Goal: Information Seeking & Learning: Learn about a topic

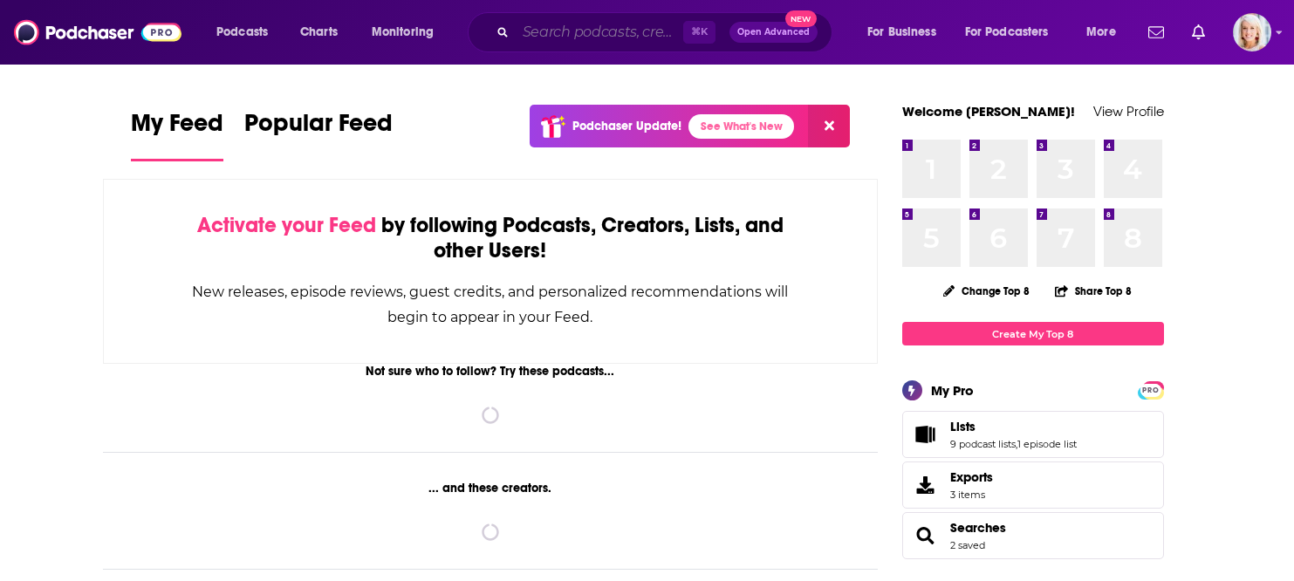
click at [603, 40] on input "Search podcasts, credits, & more..." at bounding box center [600, 32] width 168 height 28
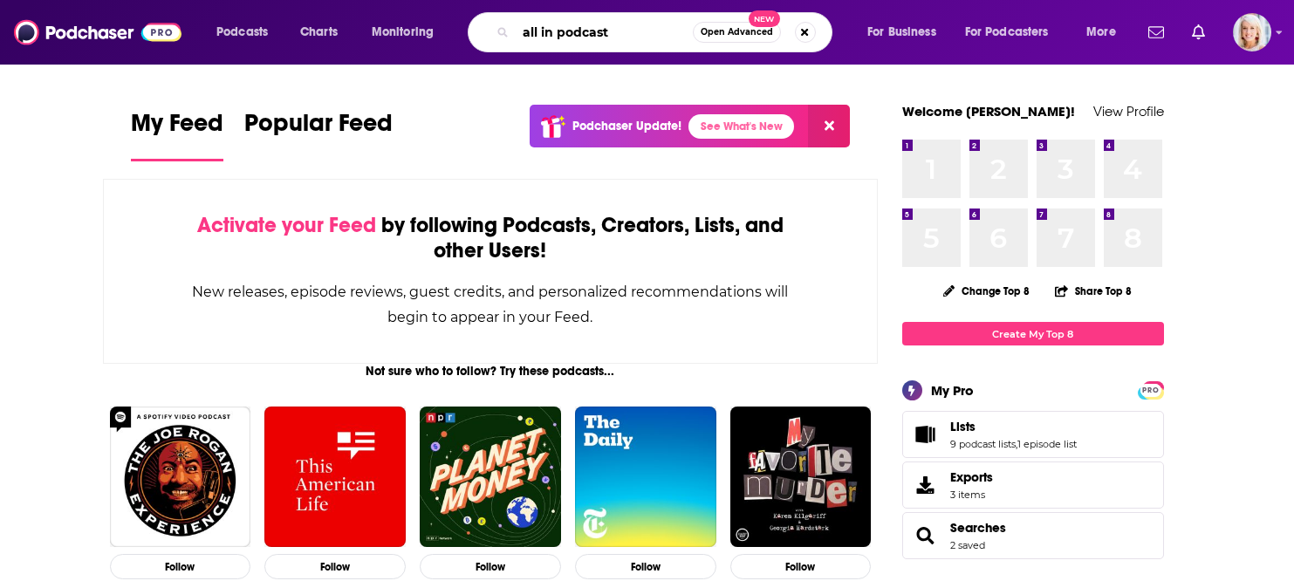
type input "all in podcast"
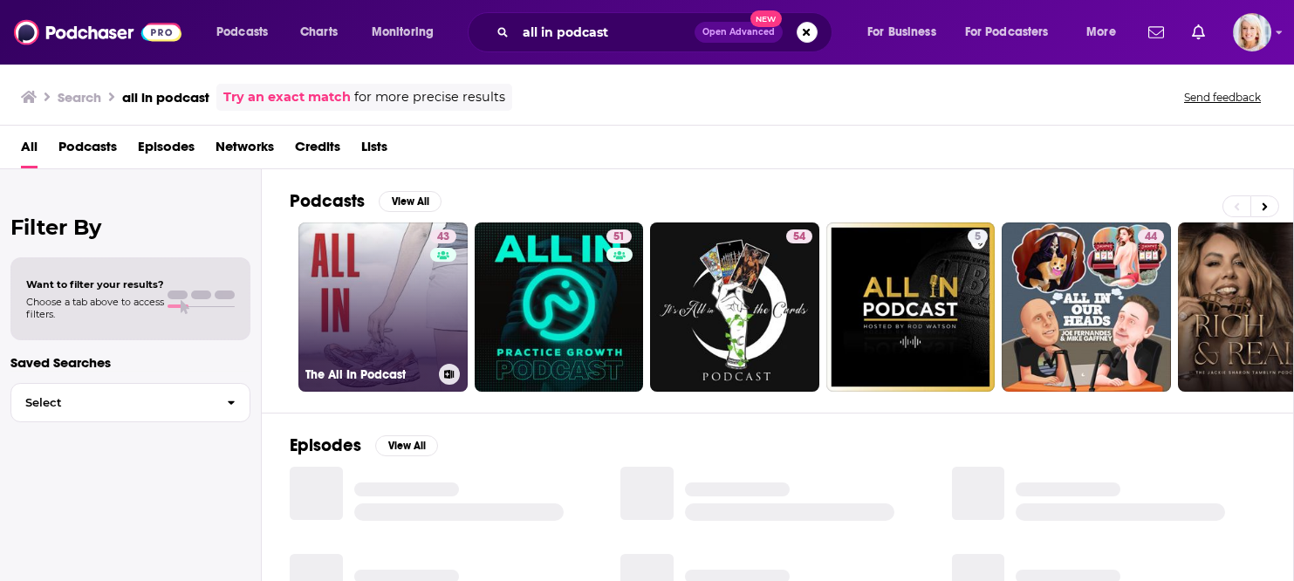
click at [361, 295] on link "43 The All In Podcast" at bounding box center [382, 307] width 169 height 169
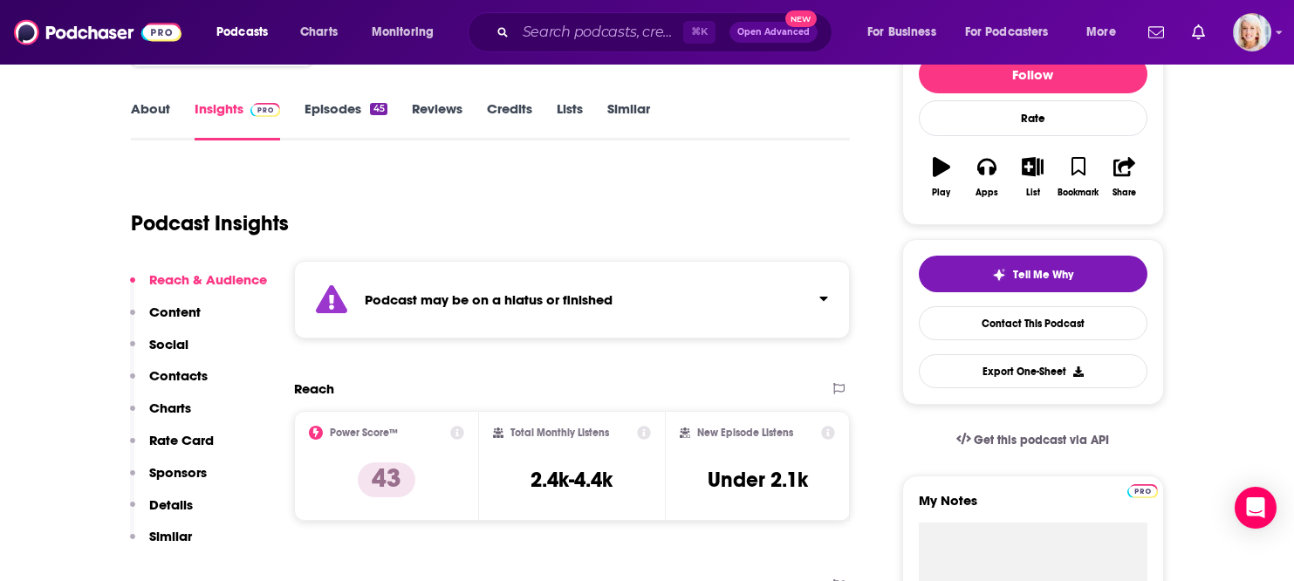
scroll to position [237, 0]
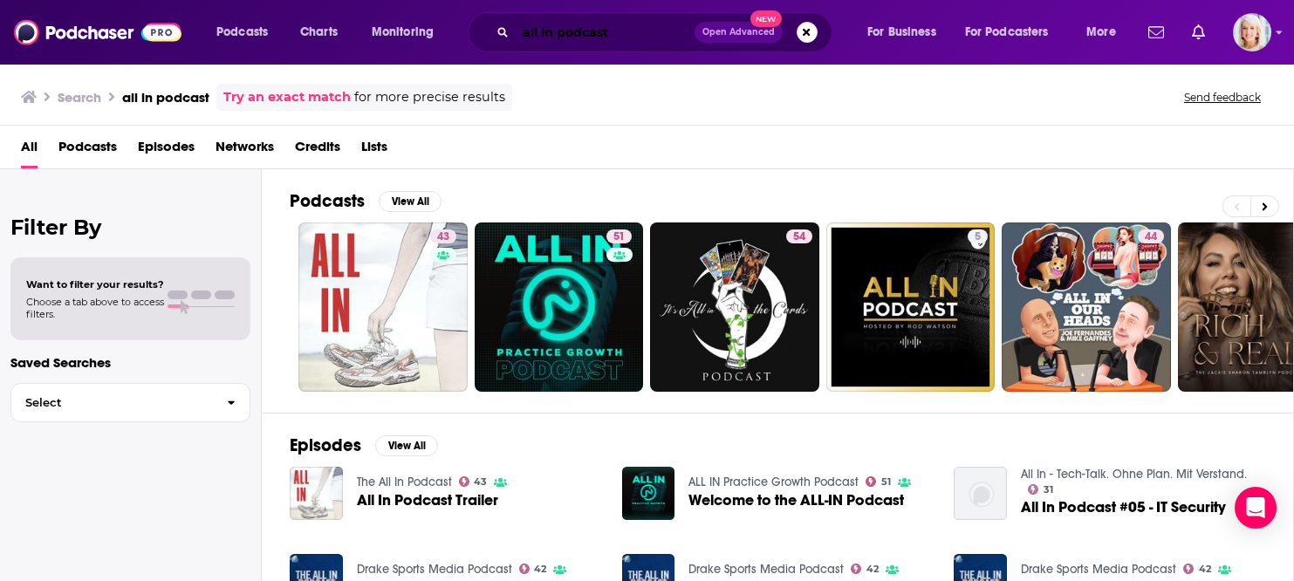
click at [567, 39] on input "all in podcast" at bounding box center [605, 32] width 179 height 28
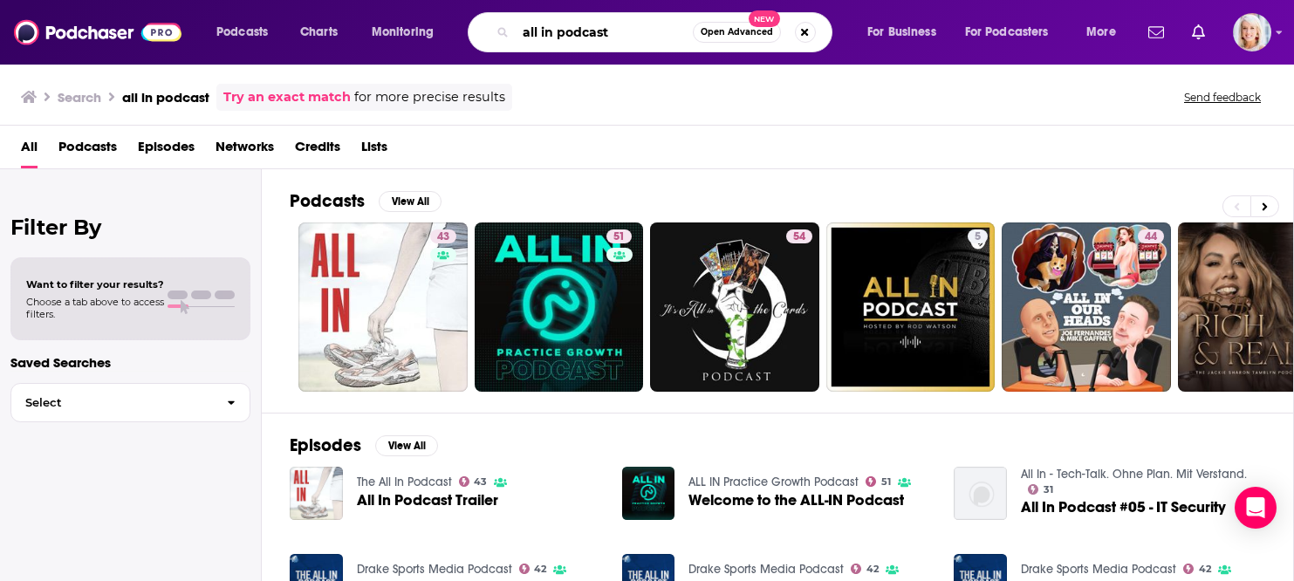
click at [567, 39] on input "all in podcast" at bounding box center [604, 32] width 177 height 28
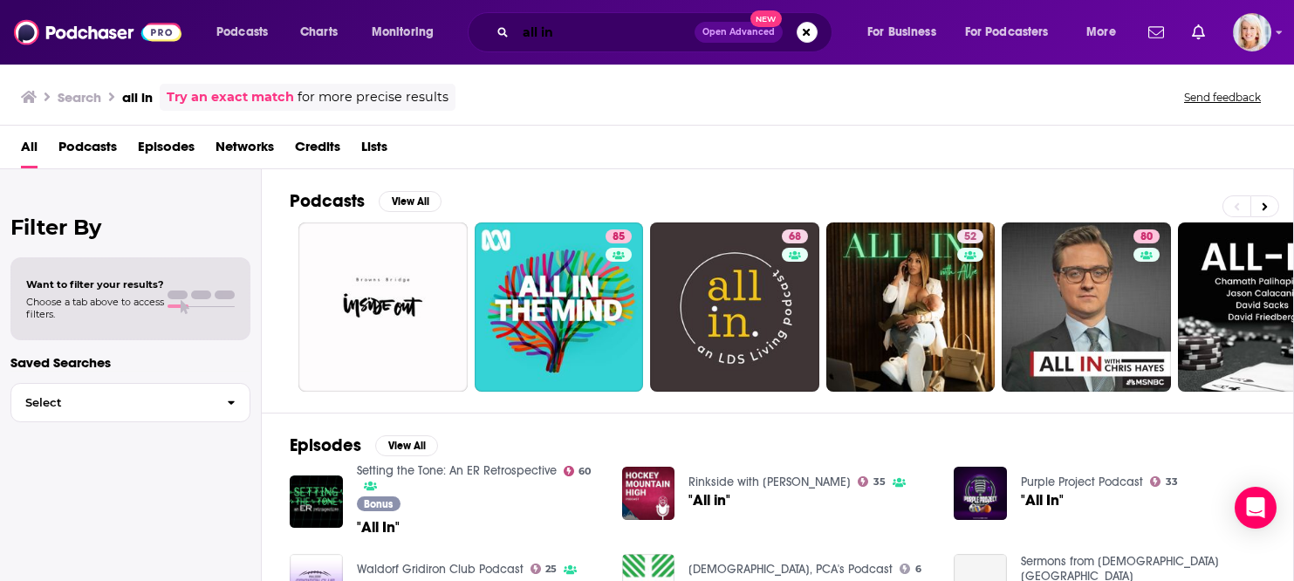
click at [580, 40] on input "all in" at bounding box center [605, 32] width 179 height 28
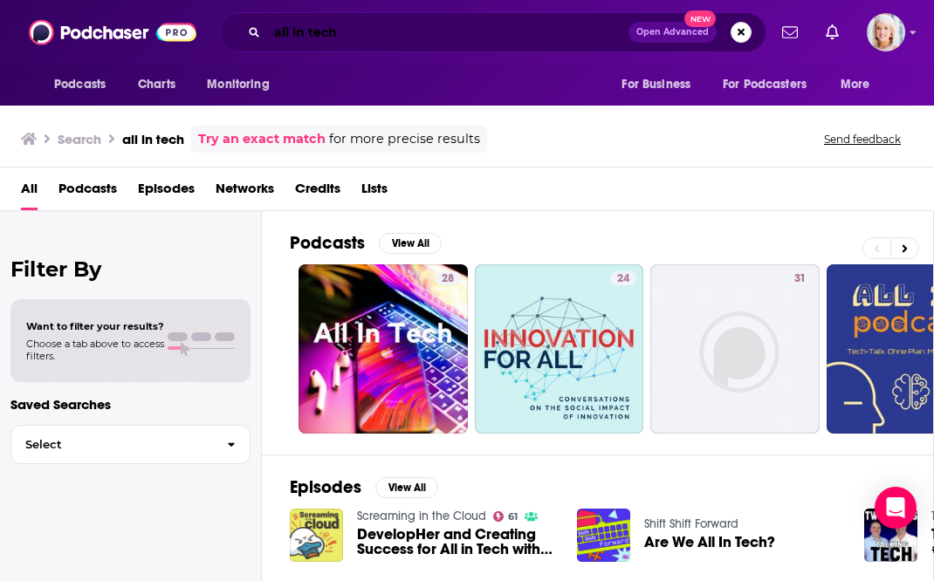
click at [318, 32] on input "all in tech" at bounding box center [447, 32] width 361 height 28
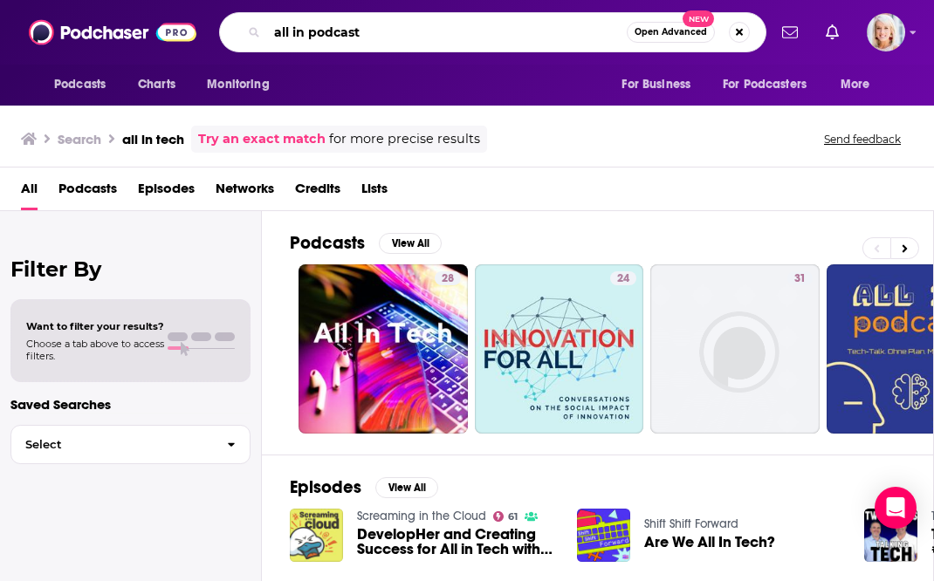
type input "all in podcast"
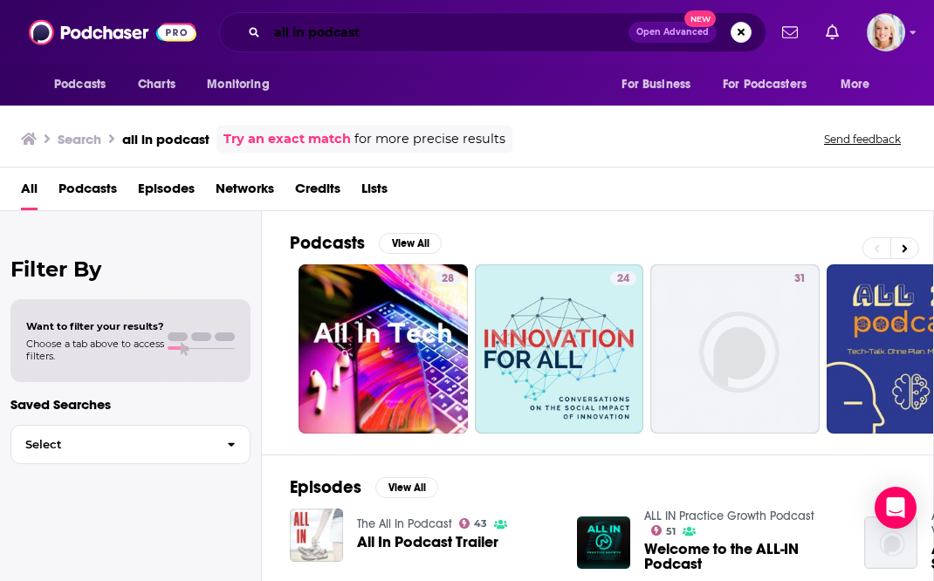
click at [504, 34] on input "all in podcast" at bounding box center [447, 32] width 361 height 28
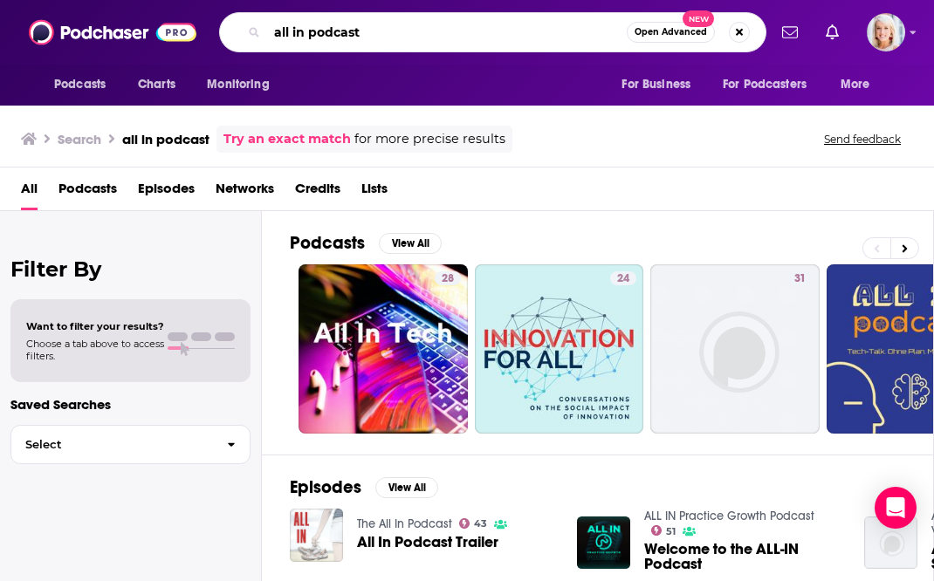
click at [450, 42] on input "all in podcast" at bounding box center [446, 32] width 359 height 28
click at [82, 38] on img at bounding box center [113, 32] width 168 height 33
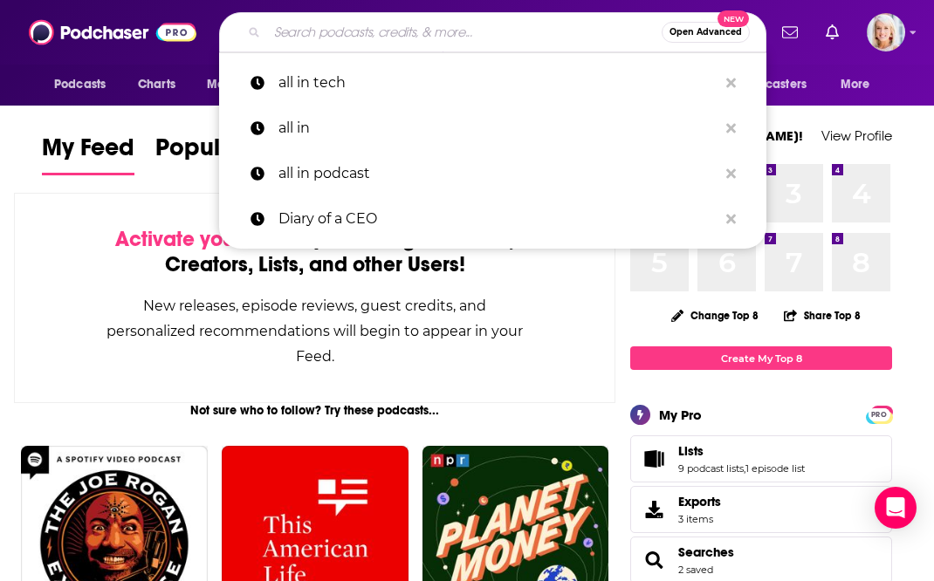
click at [321, 19] on input "Search podcasts, credits, & more..." at bounding box center [464, 32] width 394 height 28
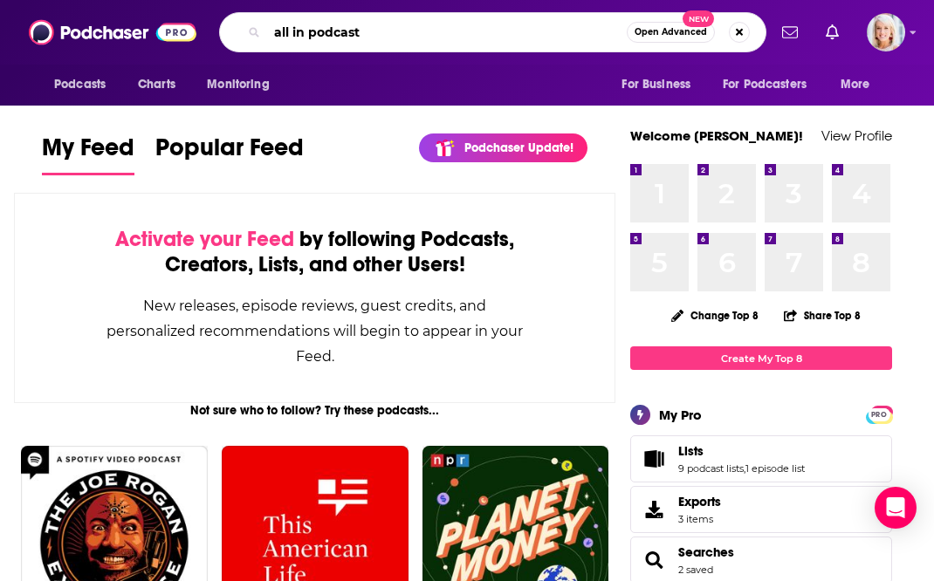
type input "all in podcast"
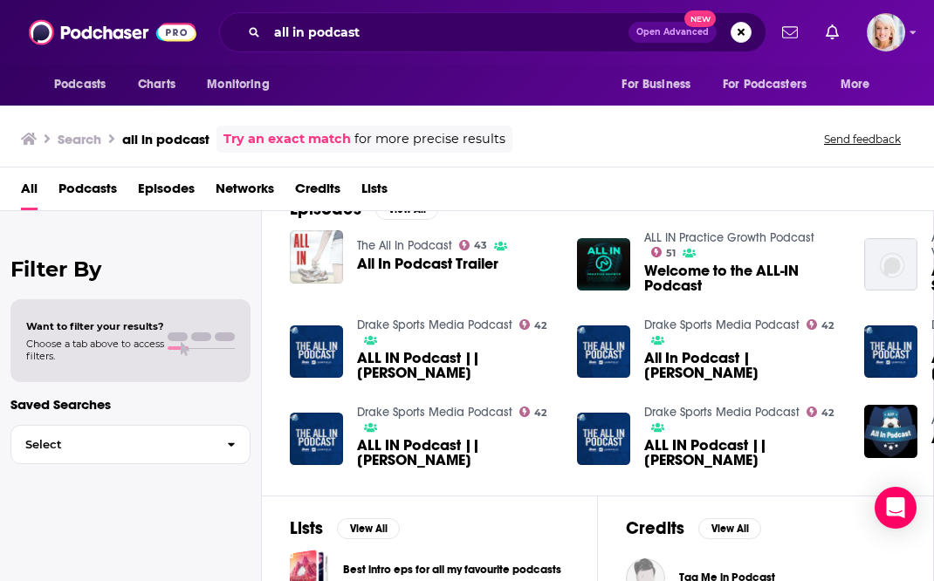
scroll to position [281, 0]
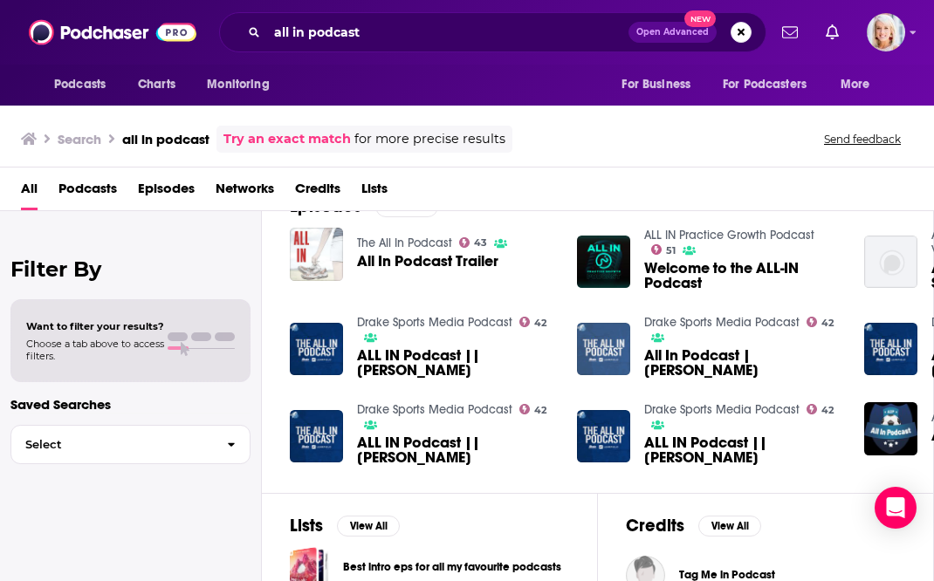
click at [604, 339] on img "All In Podcast | Okay Djamgouz" at bounding box center [603, 349] width 53 height 53
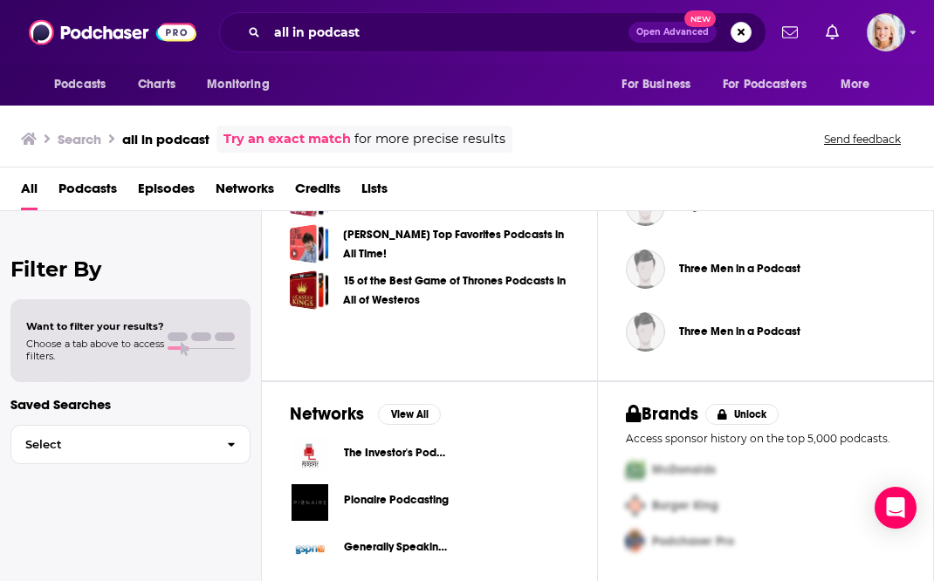
scroll to position [654, 0]
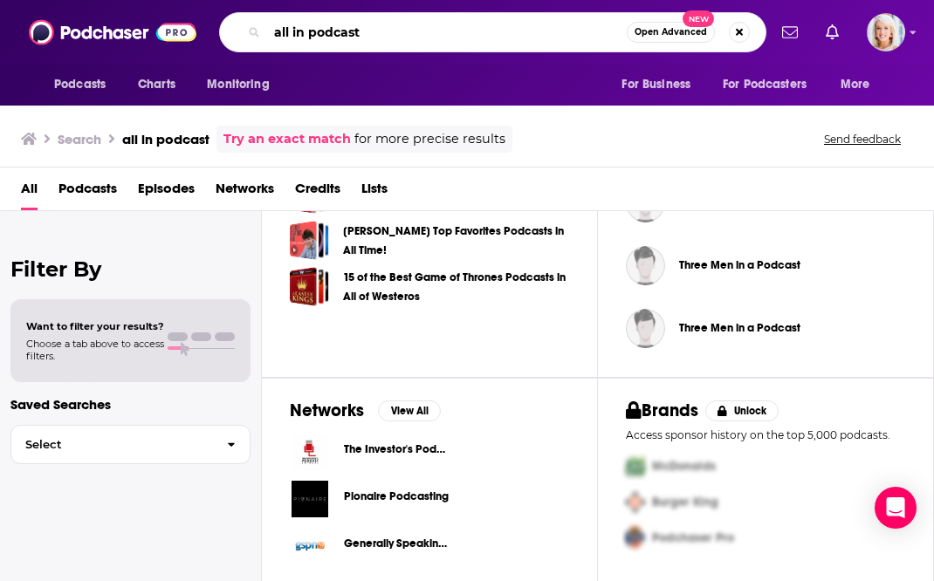
click at [343, 37] on input "all in podcast" at bounding box center [446, 32] width 359 height 28
paste input "ason Calacanis"
type input "[PERSON_NAME]"
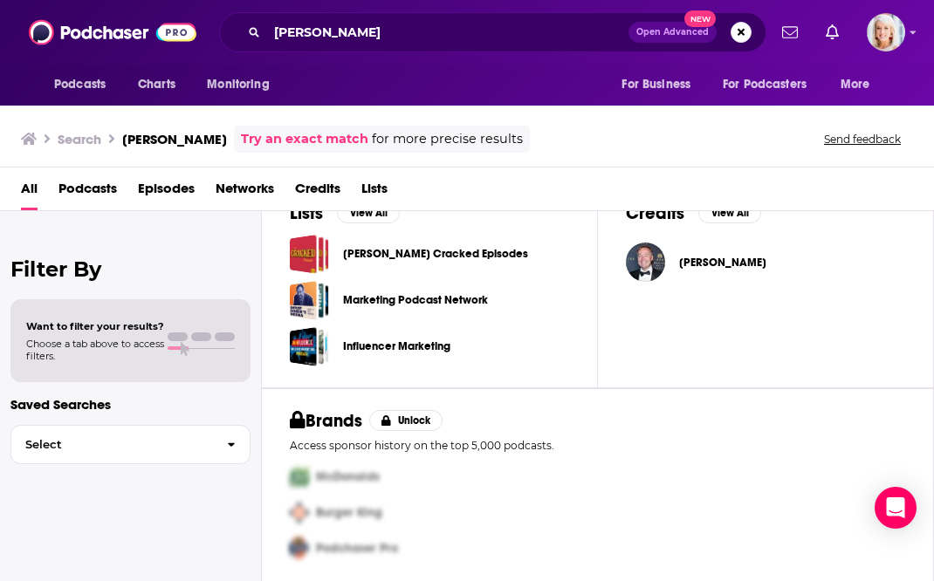
scroll to position [593, 0]
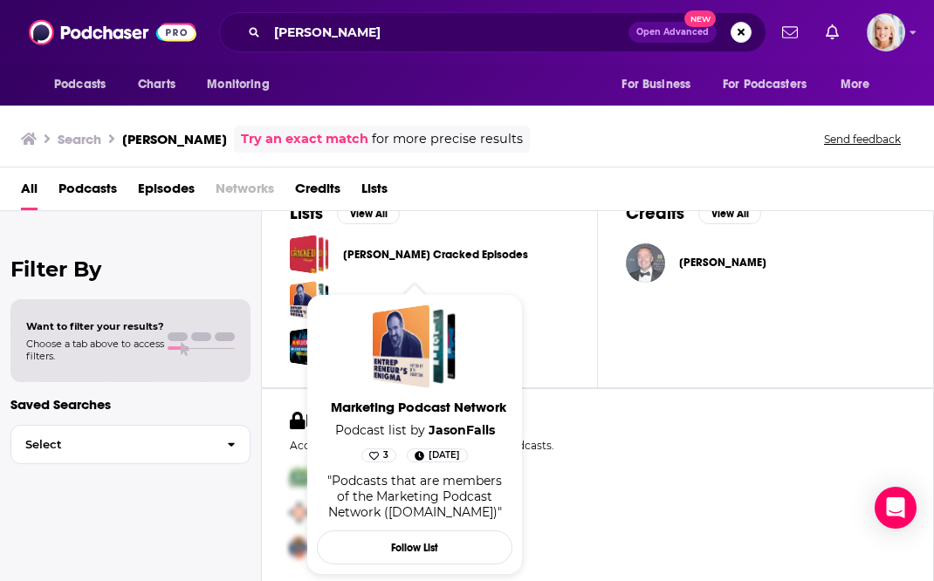
click at [645, 270] on img "Jason Calacanis" at bounding box center [645, 262] width 39 height 39
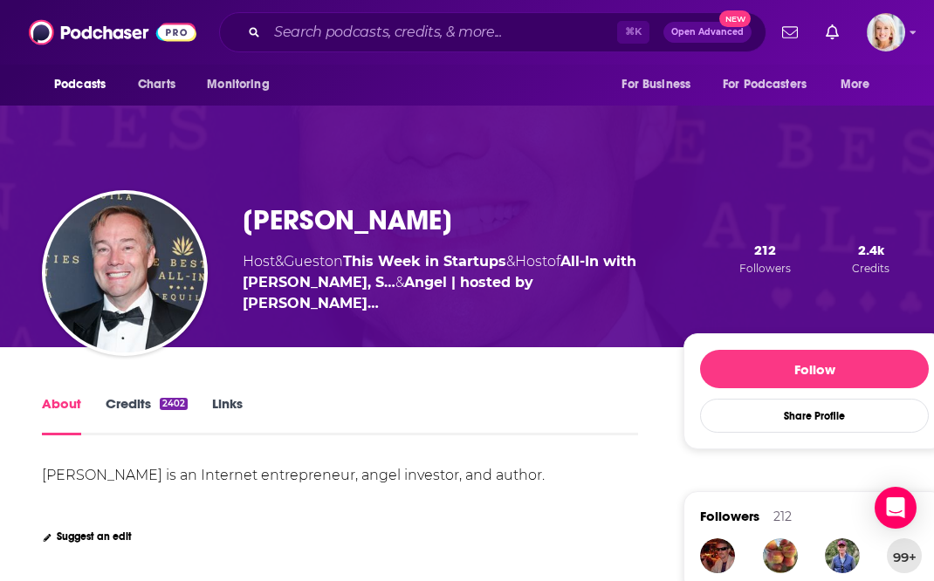
scroll to position [45, 0]
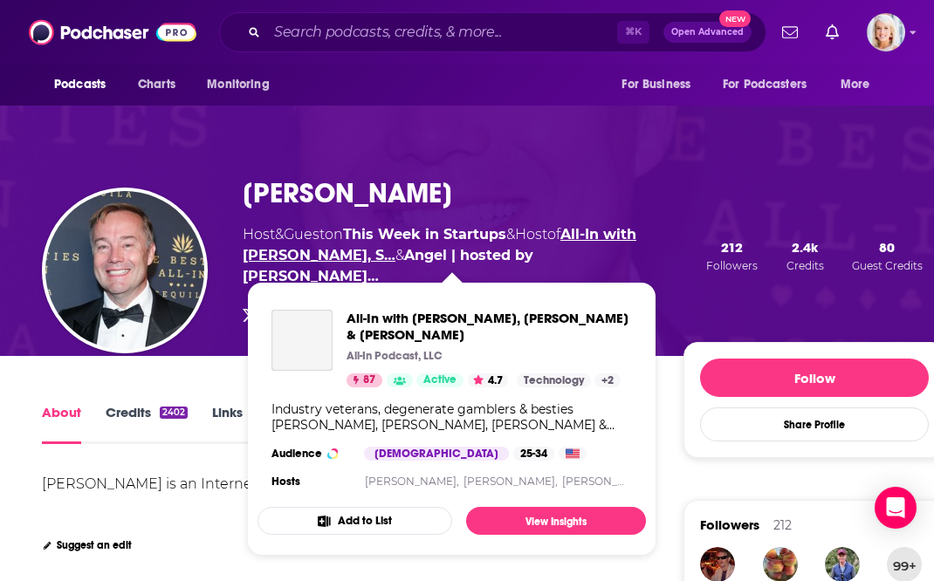
click at [627, 229] on link "All-In with Chamath, Jason, S…" at bounding box center [440, 245] width 394 height 38
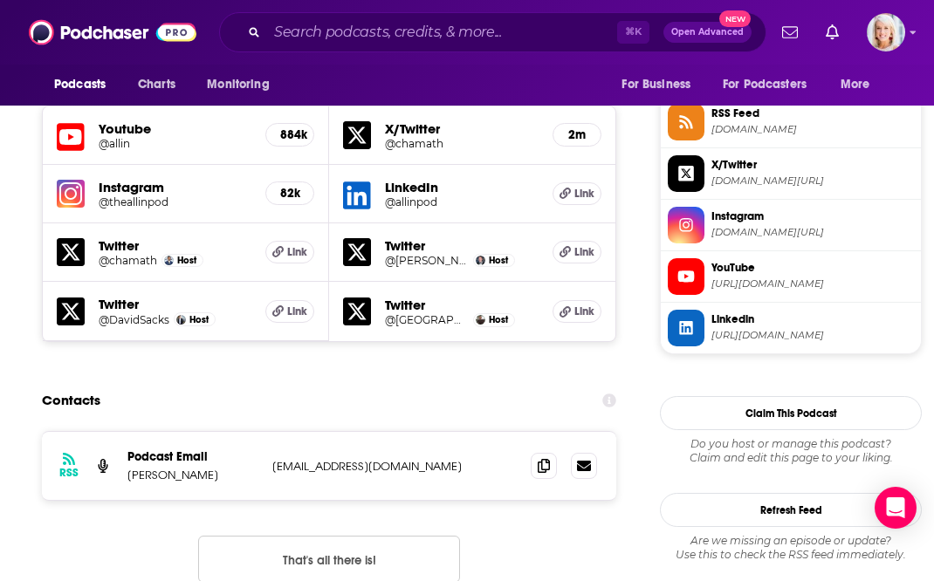
scroll to position [1605, 0]
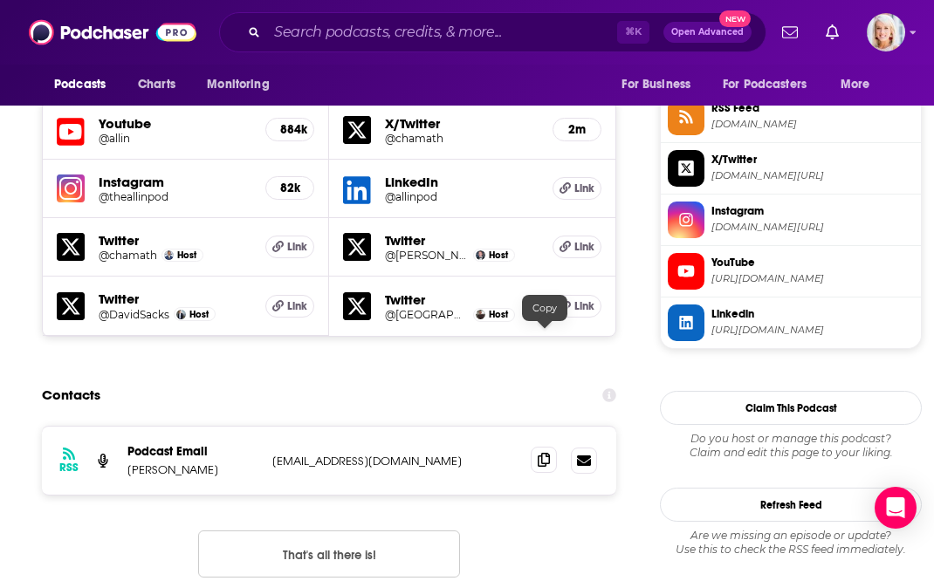
click at [538, 453] on icon at bounding box center [543, 460] width 12 height 14
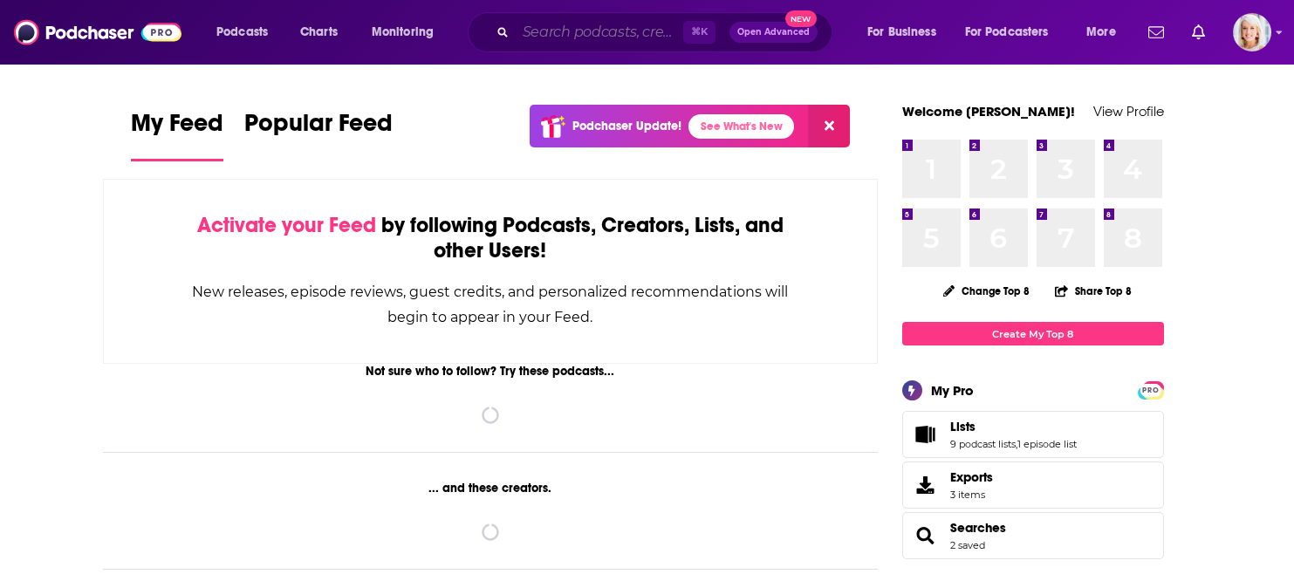
click at [592, 35] on input "Search podcasts, credits, & more..." at bounding box center [600, 32] width 168 height 28
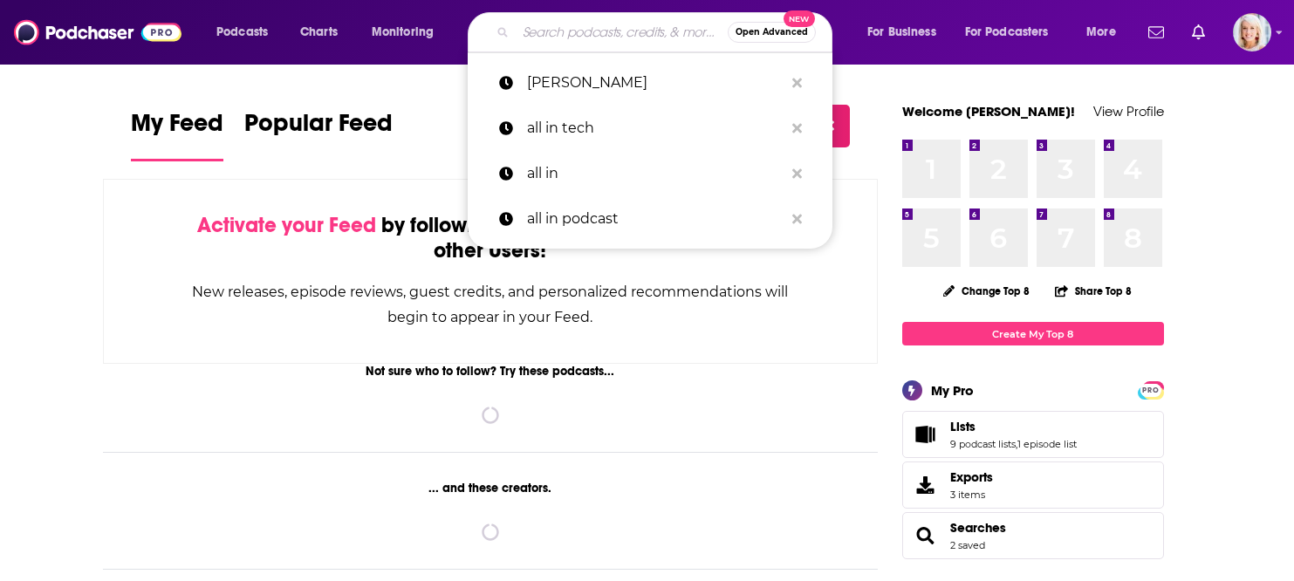
paste input "Jocko Podcast"
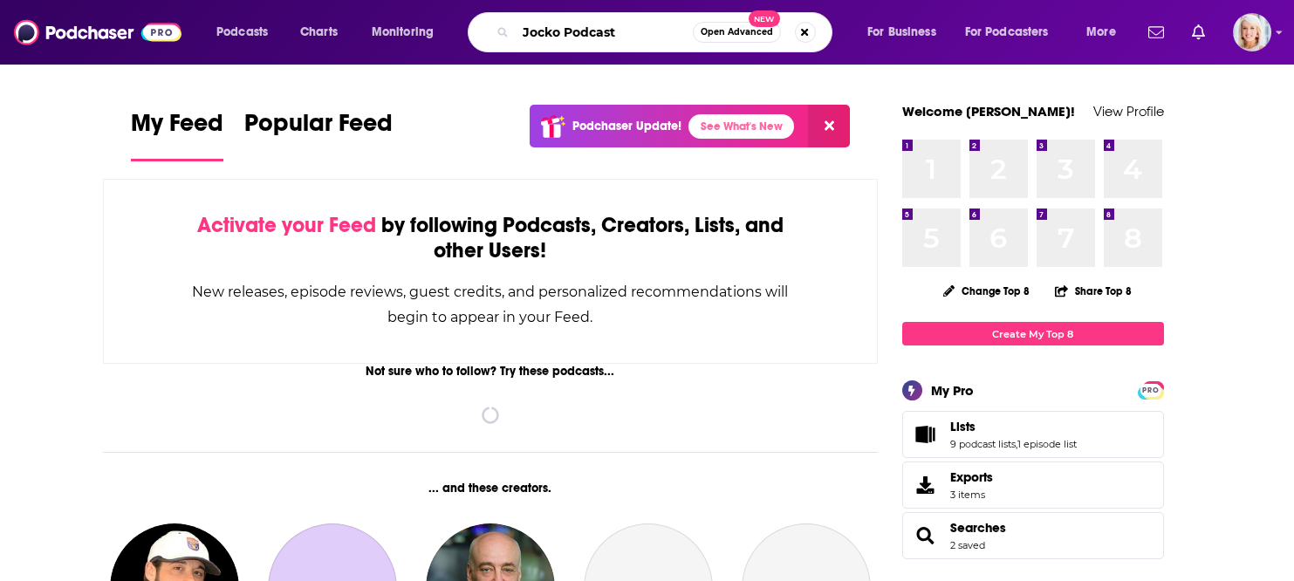
type input "Jocko Podcast"
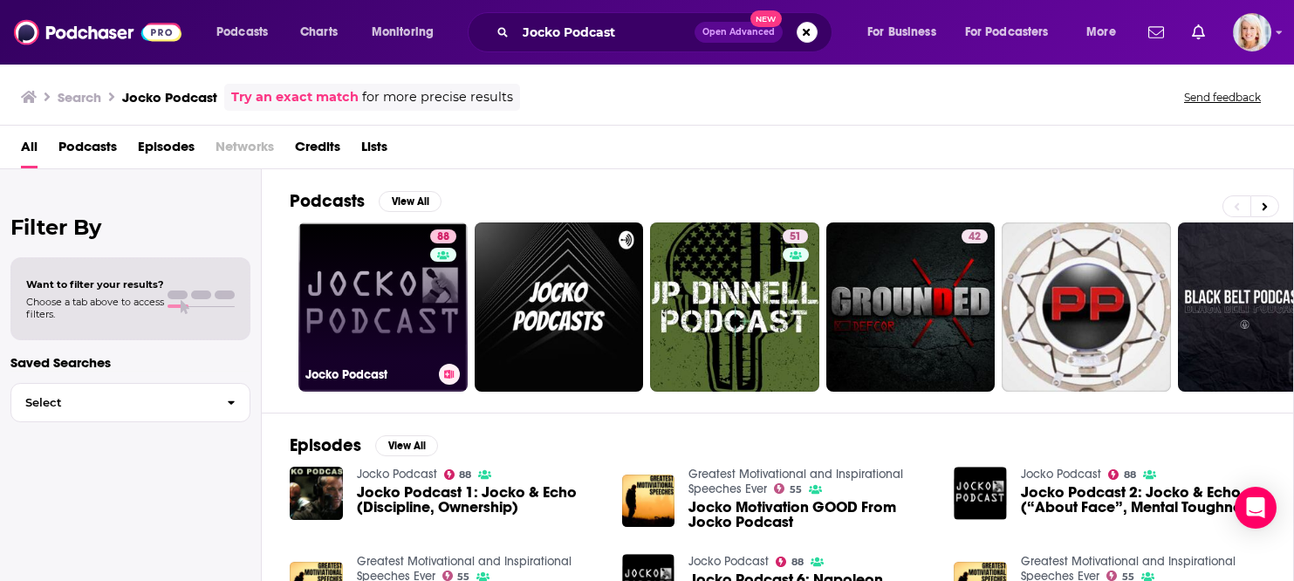
click at [405, 326] on link "88 Jocko Podcast" at bounding box center [382, 307] width 169 height 169
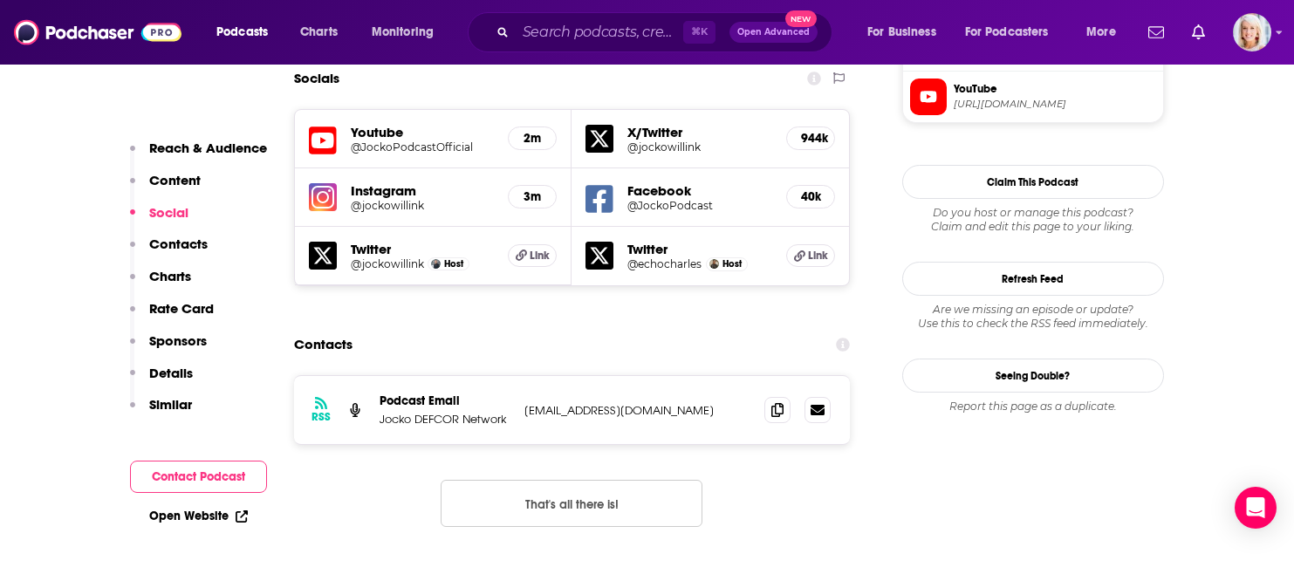
scroll to position [1682, 0]
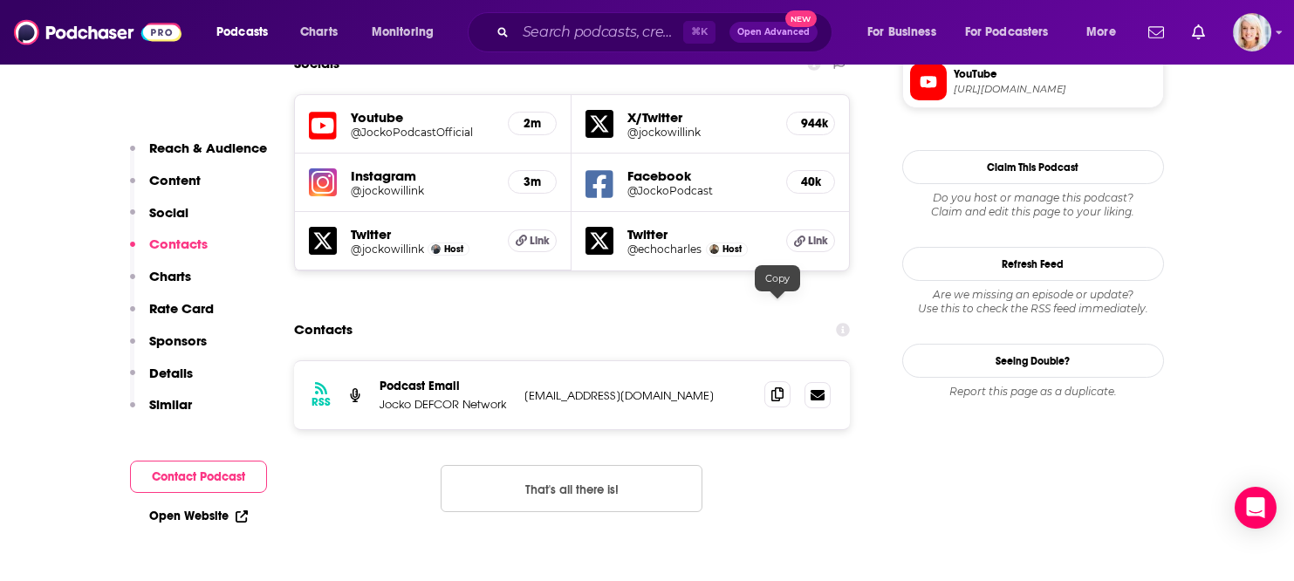
click at [785, 381] on span at bounding box center [777, 394] width 26 height 26
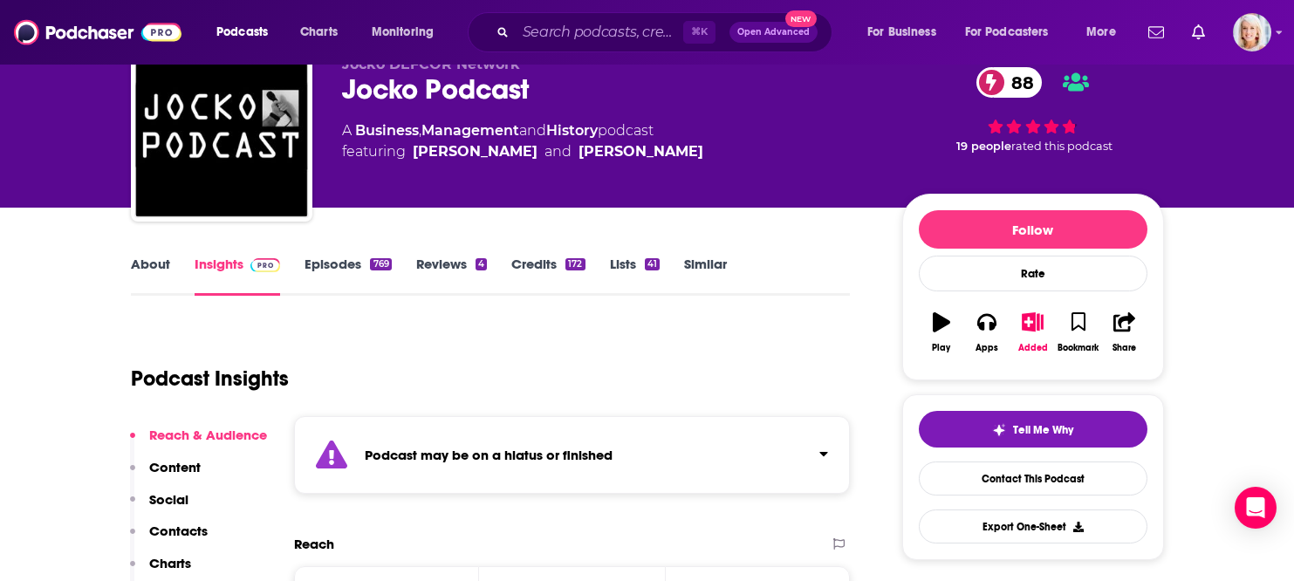
scroll to position [0, 0]
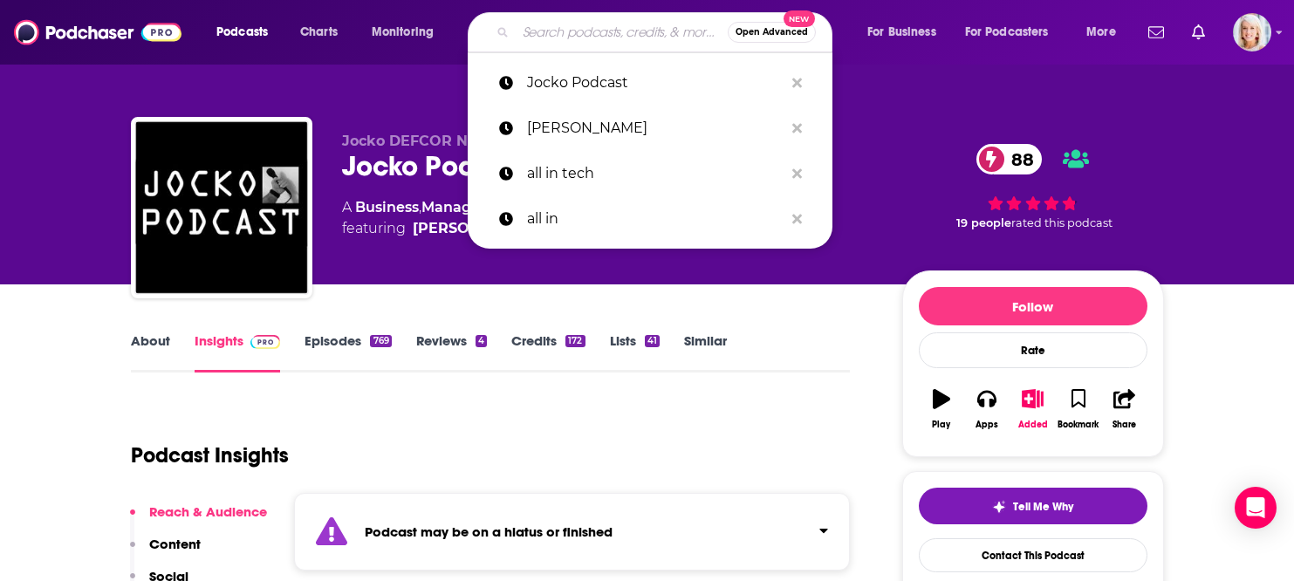
click at [590, 24] on input "Search podcasts, credits, & more..." at bounding box center [622, 32] width 212 height 28
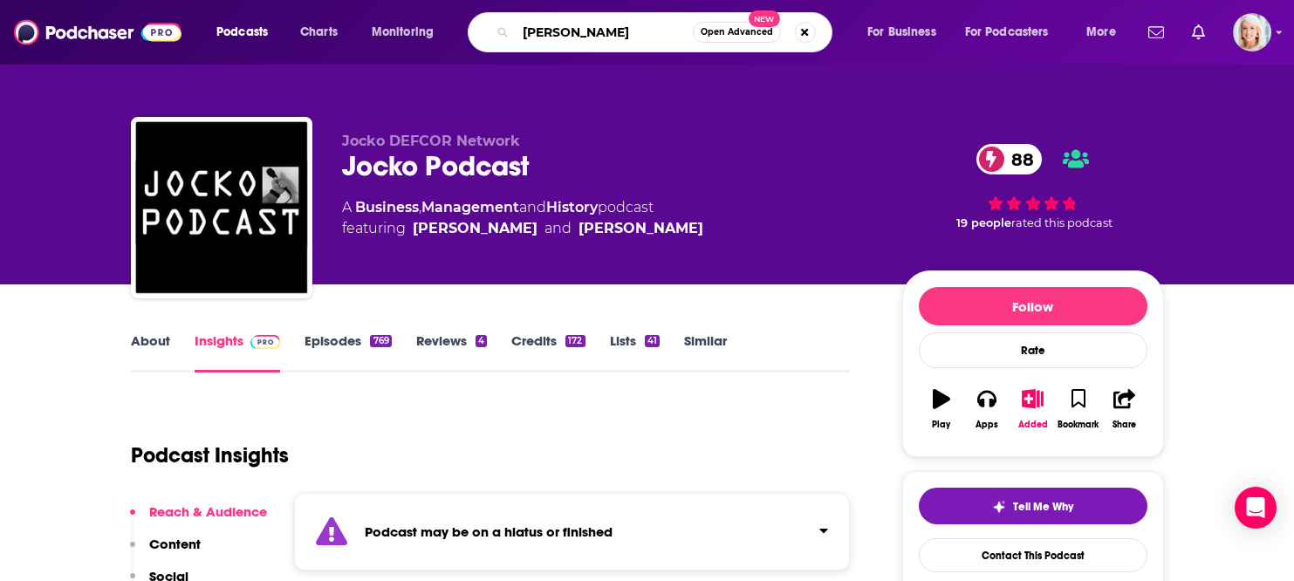
type input "[PERSON_NAME] show"
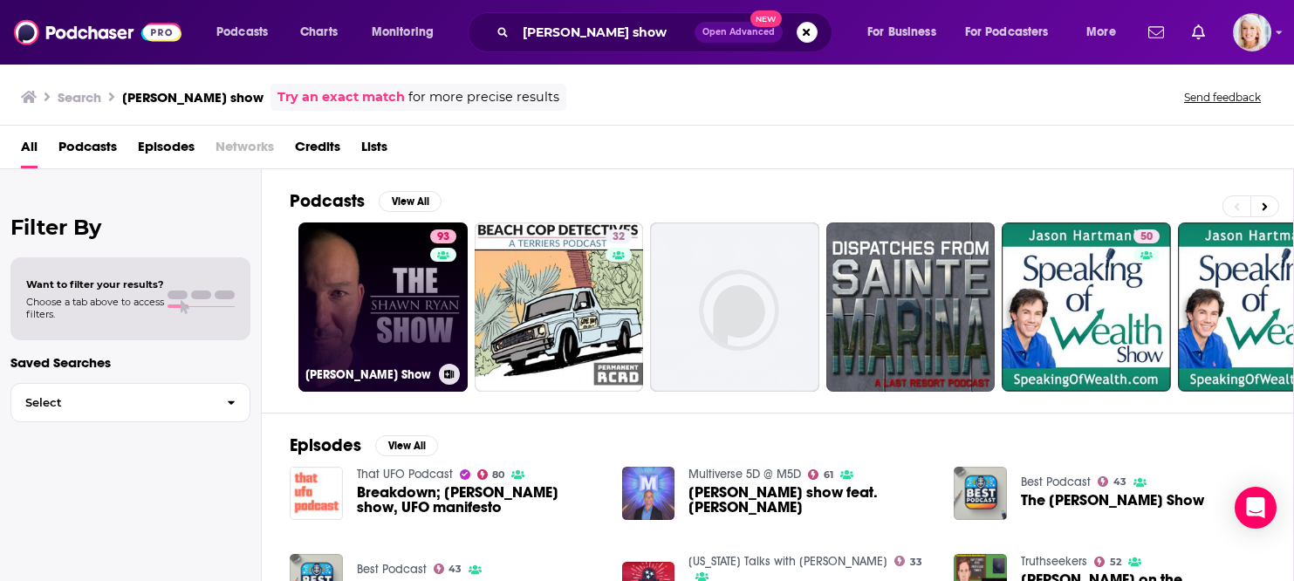
click at [365, 325] on link "93 [PERSON_NAME] Show" at bounding box center [382, 307] width 169 height 169
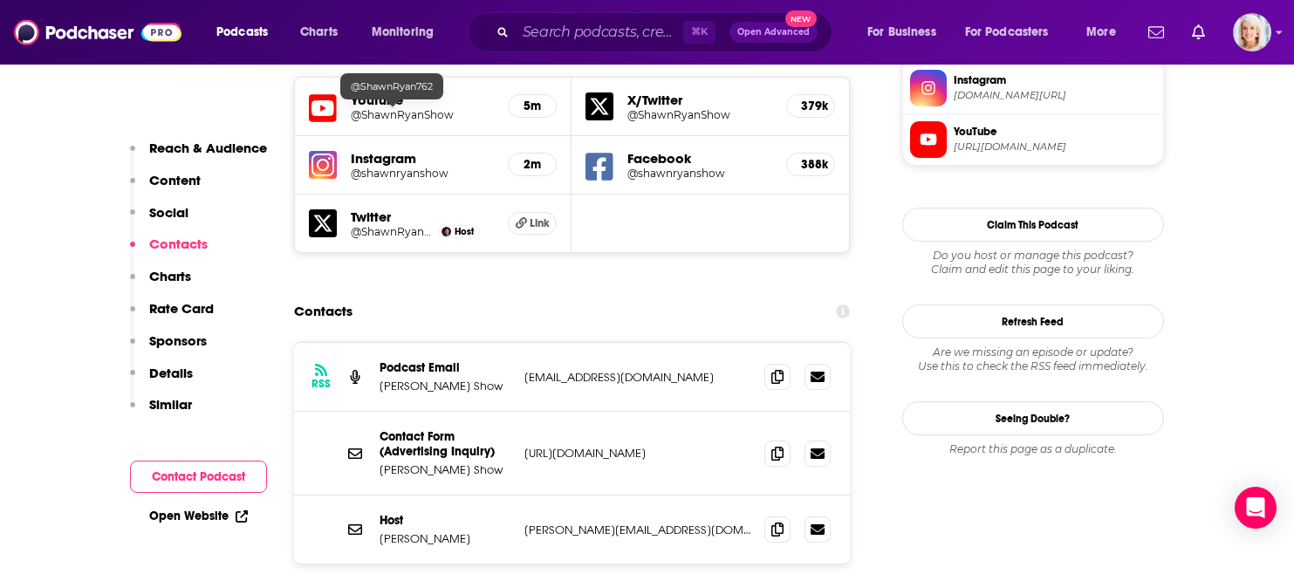
scroll to position [1636, 0]
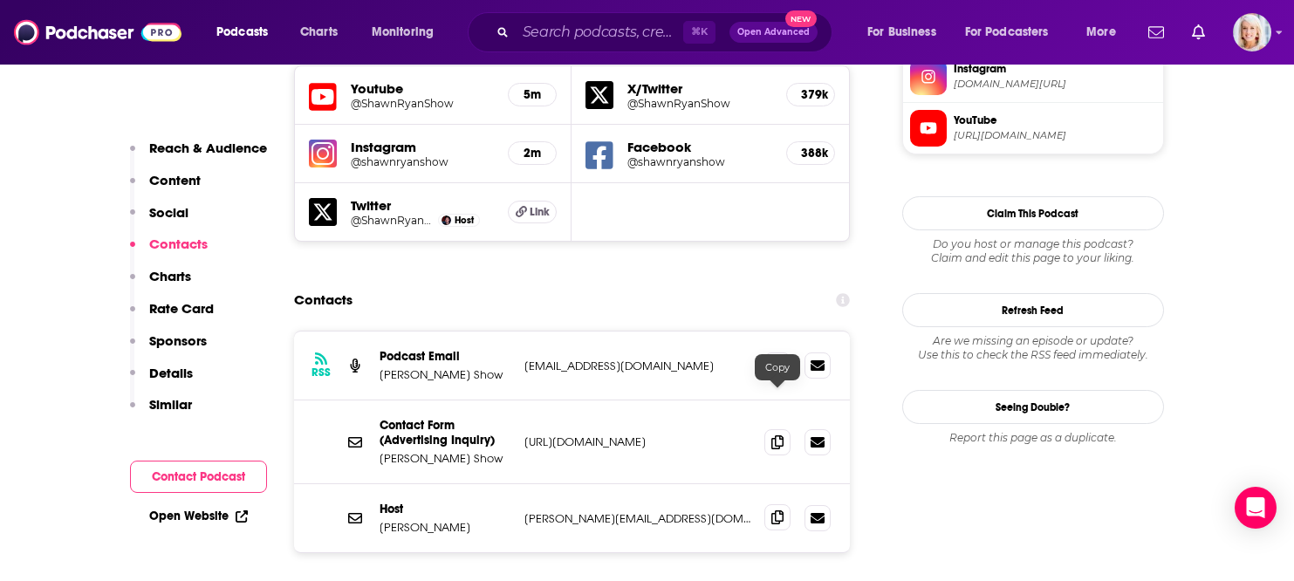
click at [780, 510] on icon at bounding box center [777, 517] width 12 height 14
click at [776, 352] on span at bounding box center [777, 365] width 26 height 26
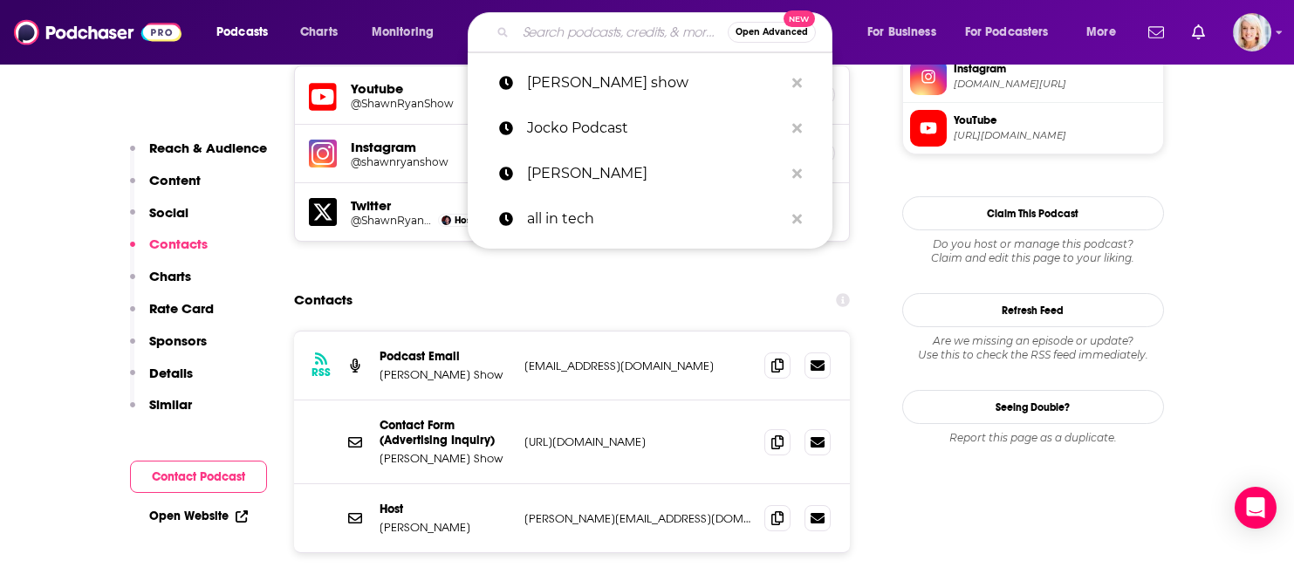
click at [553, 28] on input "Search podcasts, credits, & more..." at bounding box center [622, 32] width 212 height 28
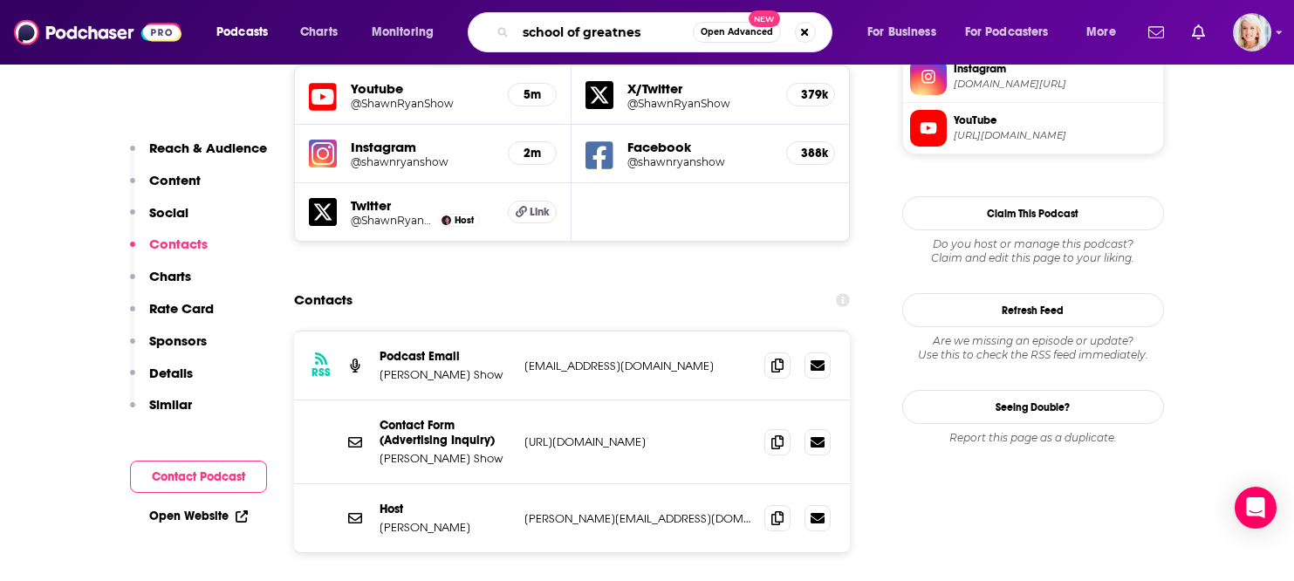
type input "school of greatness"
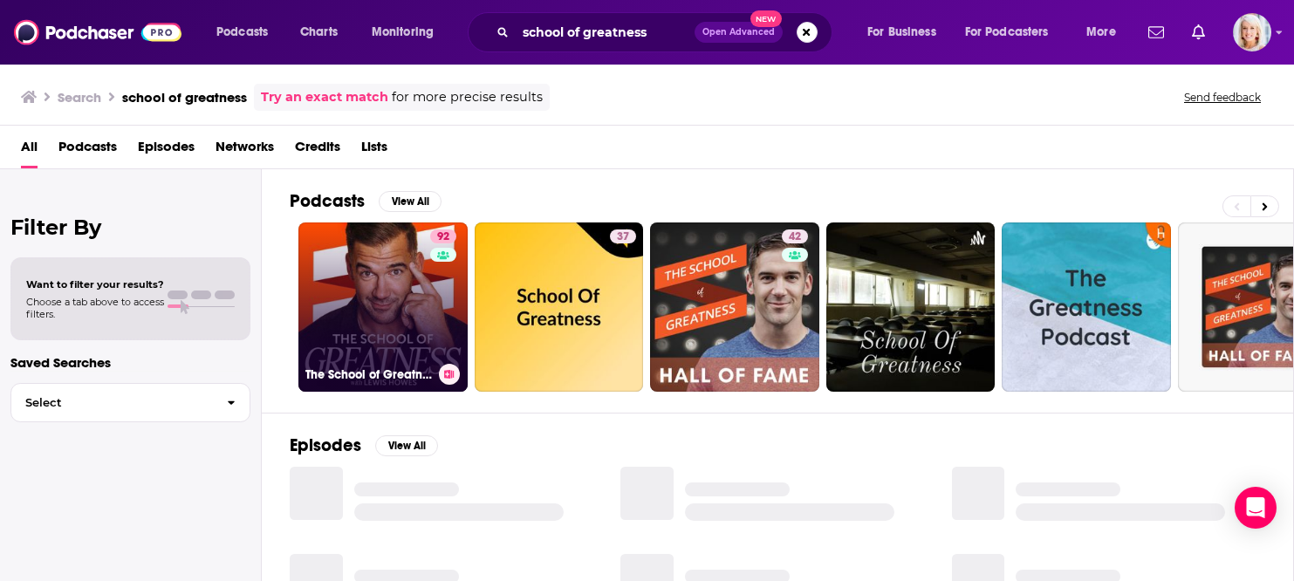
click at [374, 355] on link "92 The School of Greatness" at bounding box center [382, 307] width 169 height 169
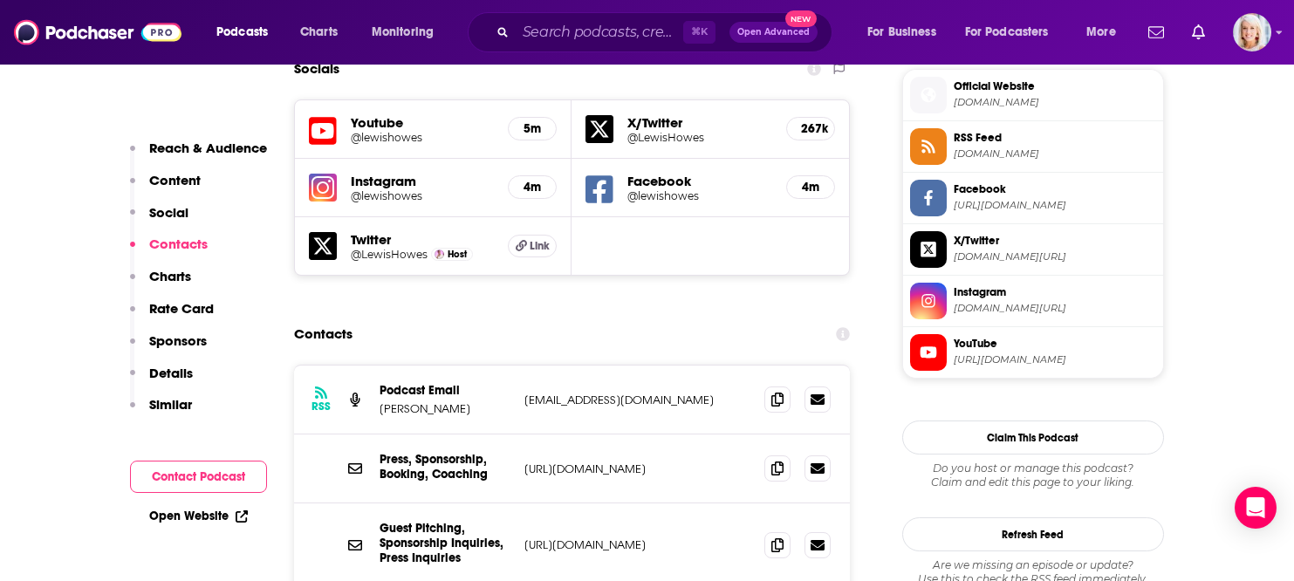
scroll to position [1584, 0]
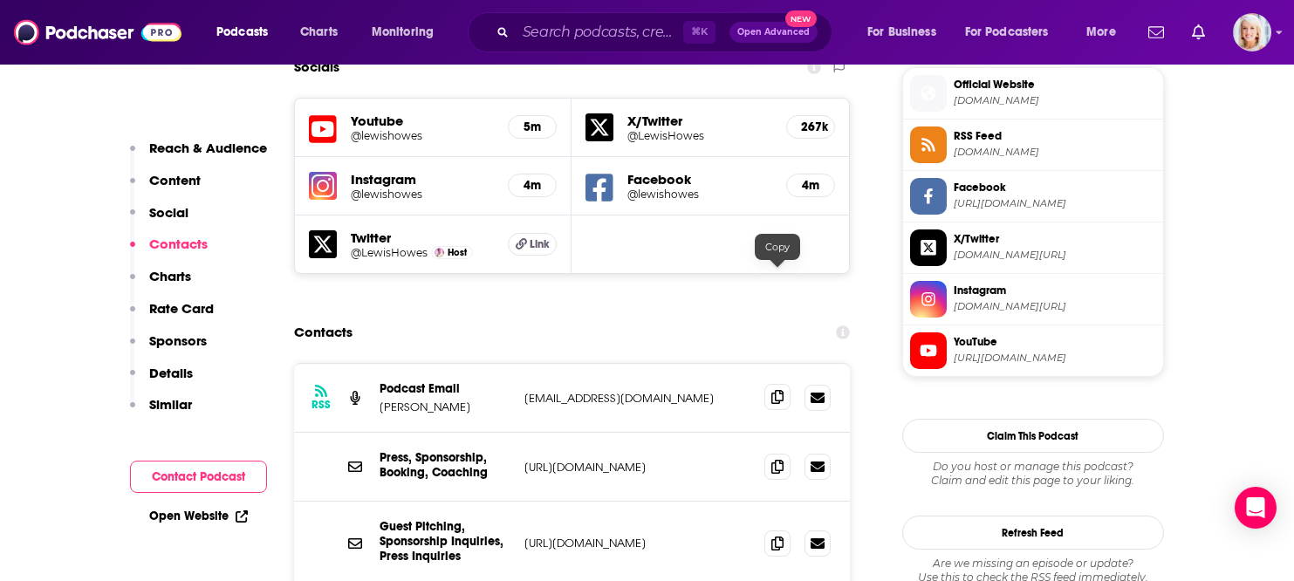
click at [773, 390] on icon at bounding box center [777, 397] width 12 height 14
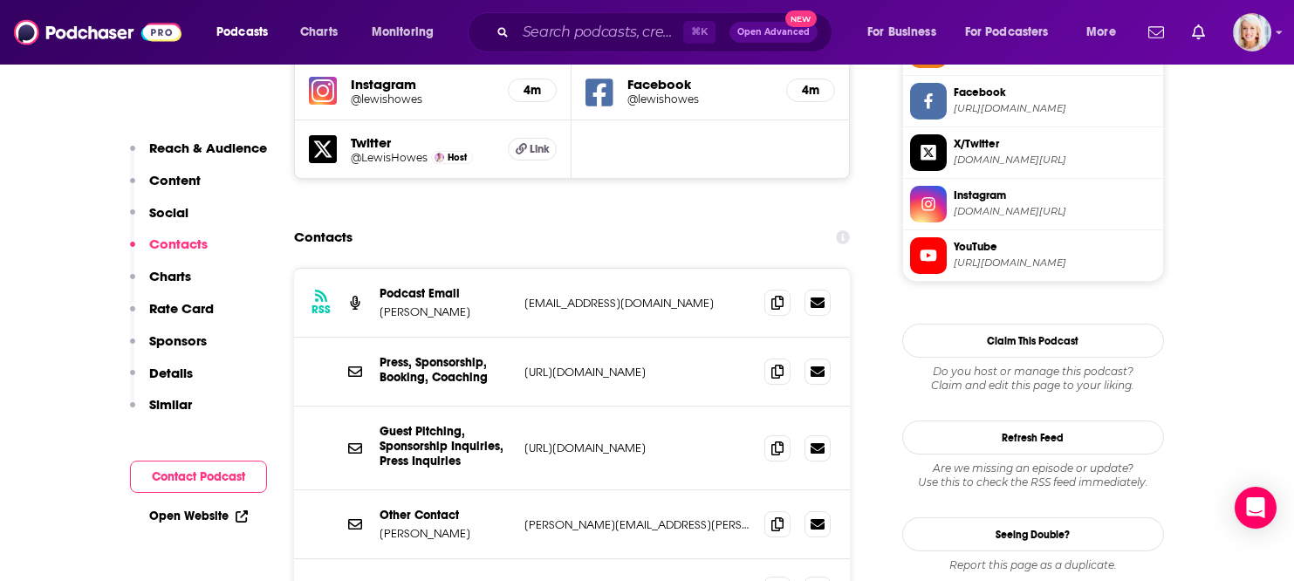
scroll to position [1695, 0]
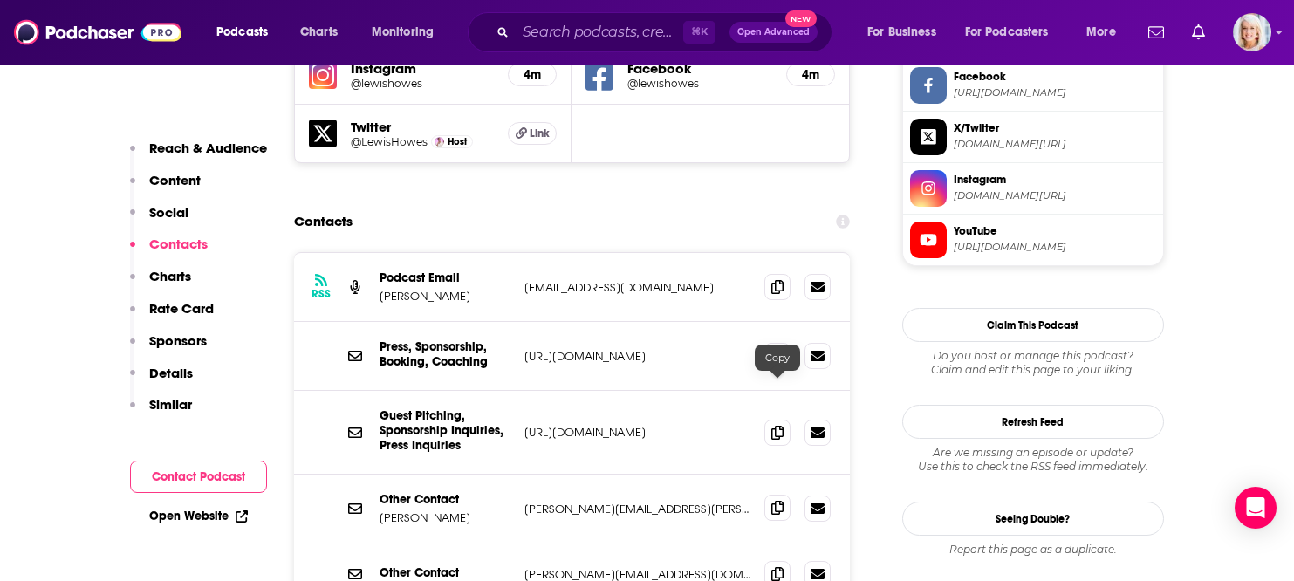
click at [777, 501] on icon at bounding box center [777, 508] width 12 height 14
click at [781, 566] on icon at bounding box center [777, 573] width 12 height 14
click at [780, 566] on icon at bounding box center [777, 573] width 12 height 14
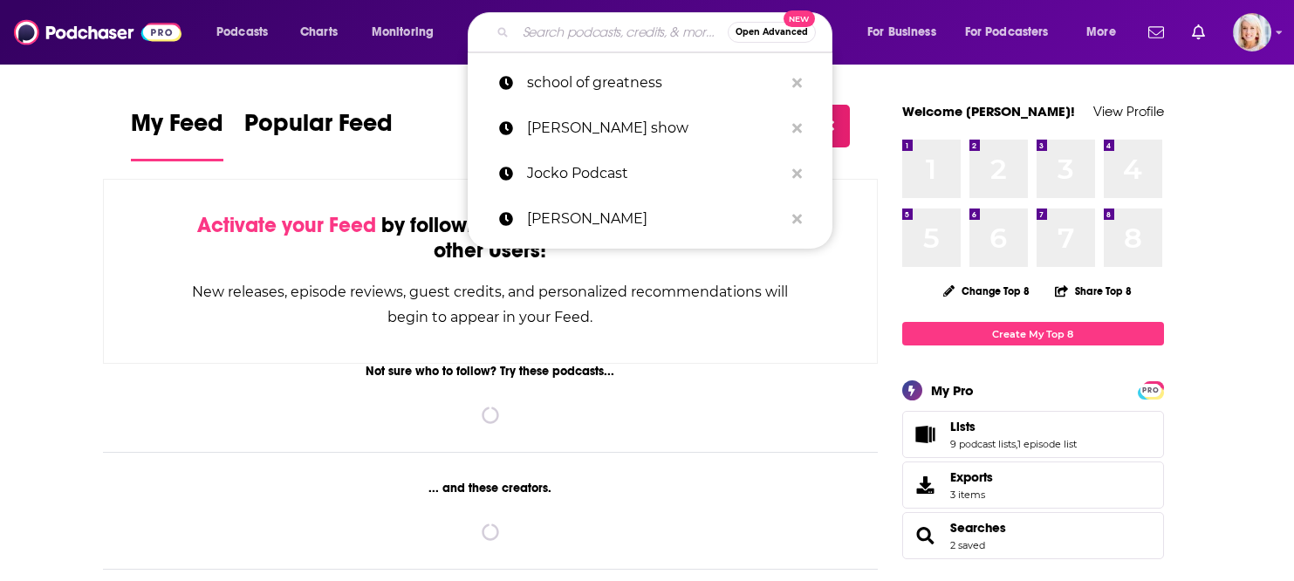
click at [577, 31] on input "Search podcasts, credits, & more..." at bounding box center [622, 32] width 212 height 28
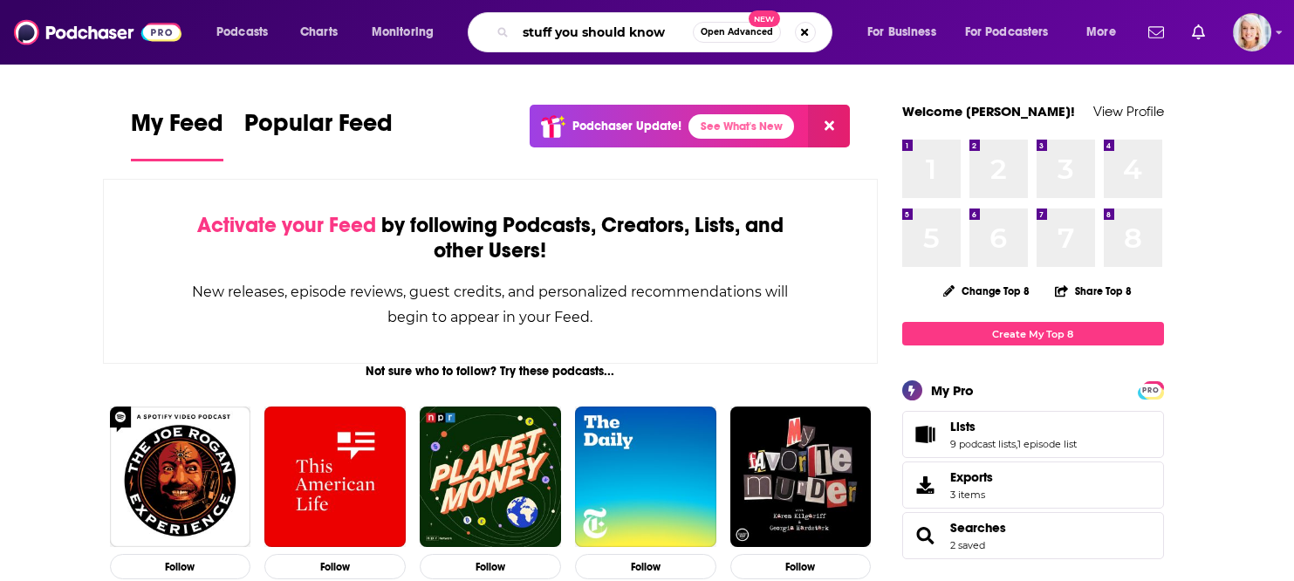
type input "stuff you should know"
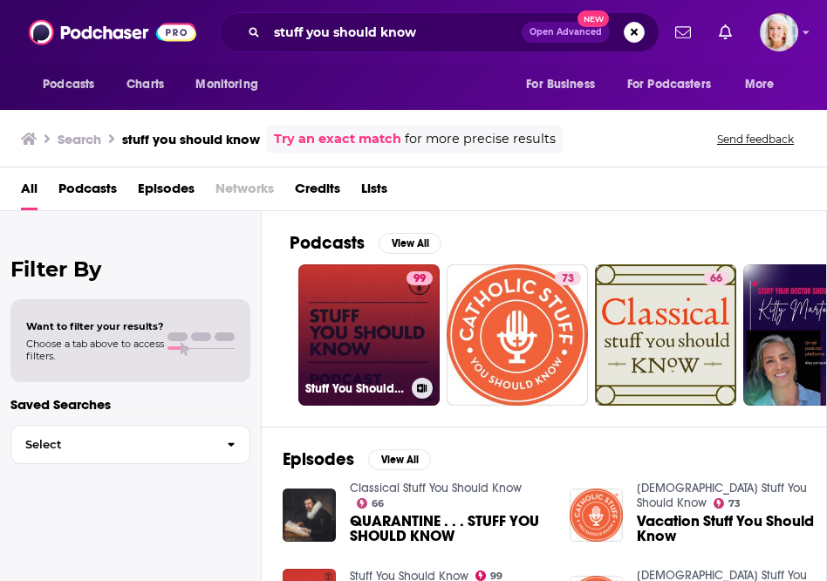
click at [330, 327] on link "99 Stuff You Should Know" at bounding box center [368, 334] width 141 height 141
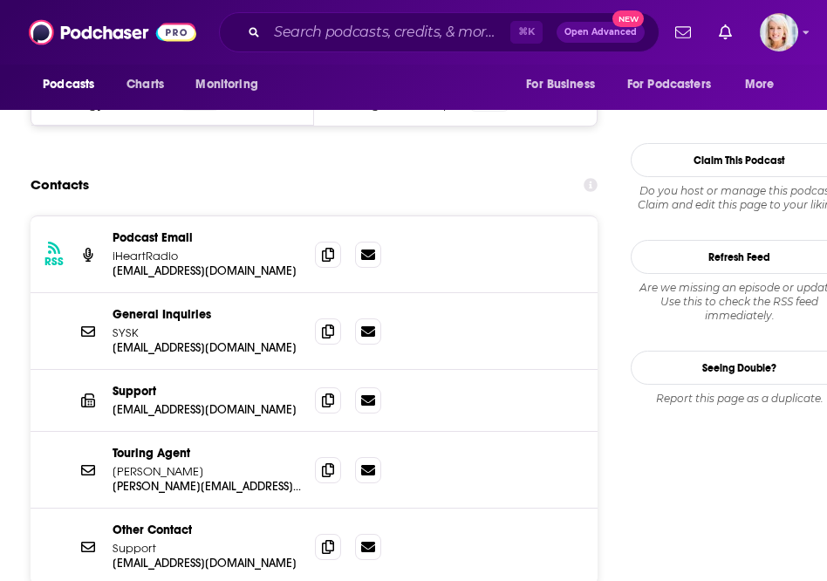
scroll to position [1691, 0]
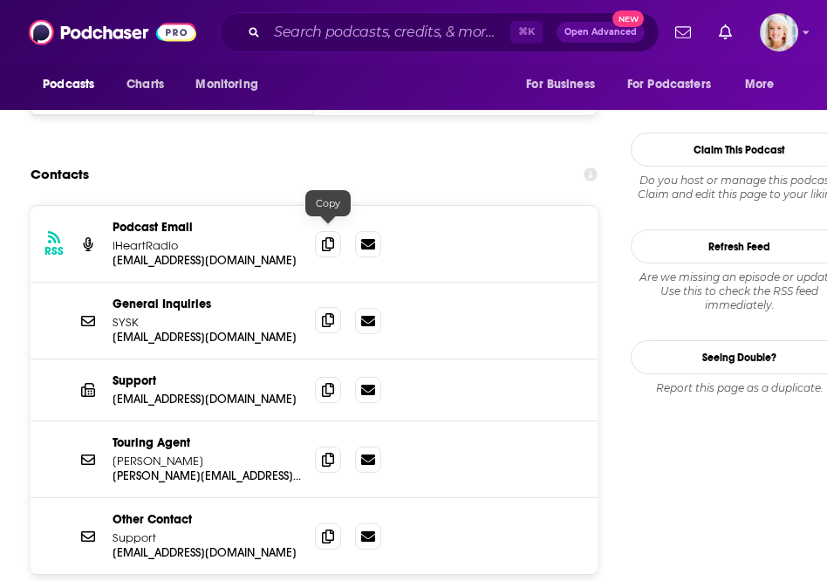
click at [317, 307] on span at bounding box center [328, 320] width 26 height 26
